Goal: Task Accomplishment & Management: Complete application form

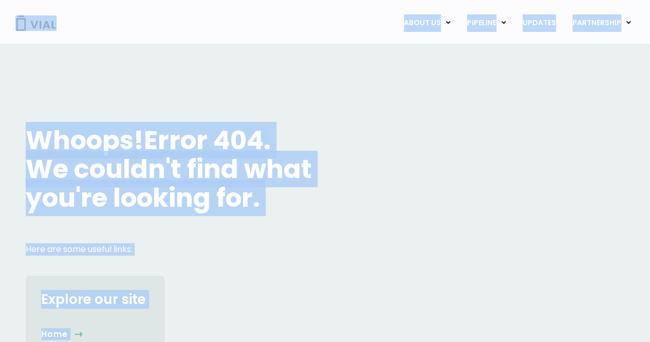
drag, startPoint x: 13, startPoint y: 7, endPoint x: 214, endPoint y: 366, distance: 411.4
copy div "ABOUT US ABOUT US CAREERS CONTACT US PIPELINE TL1A HLE PHASE 2 INHBE/ACTIVIN E …"
